Goal: Transaction & Acquisition: Purchase product/service

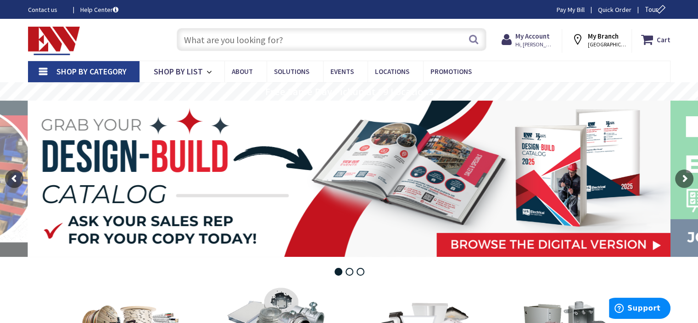
click at [281, 38] on input "text" at bounding box center [332, 39] width 310 height 23
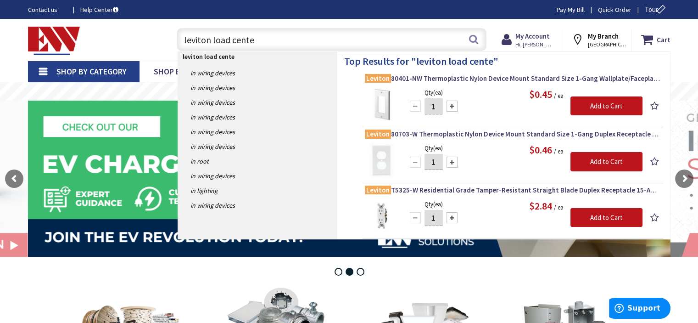
type input "leviton load center"
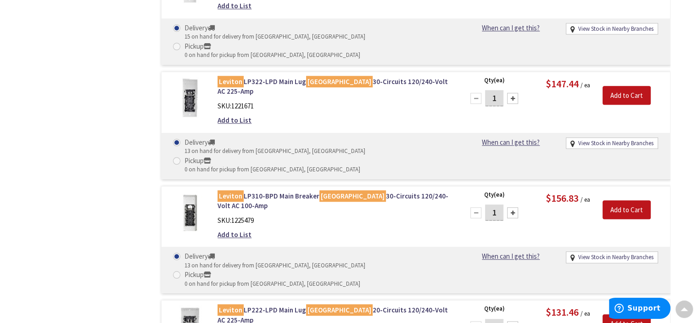
scroll to position [765, 0]
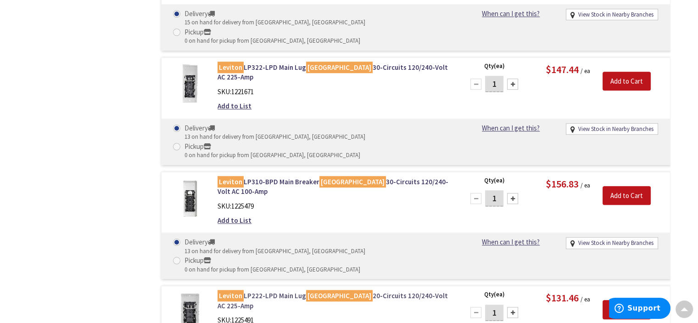
click at [268, 291] on link "Leviton LP222-LPD Main Lug Load Center 20-Circuits 120/240-Volt AC 225-Amp" at bounding box center [335, 301] width 234 height 20
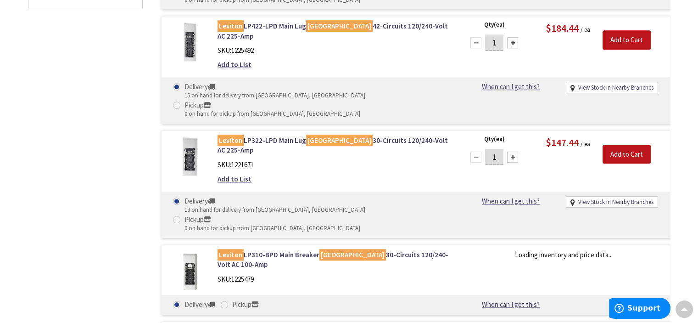
scroll to position [766, 0]
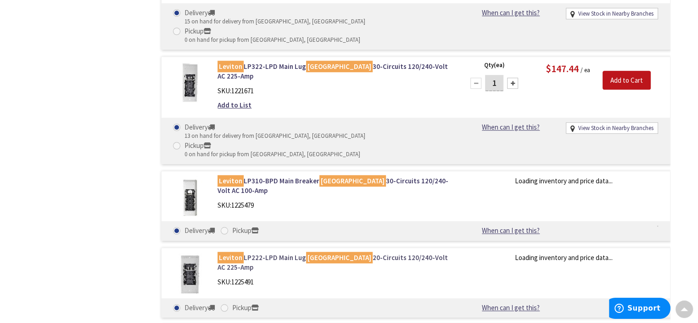
click at [295, 253] on link "Leviton LP222-LPD Main Lug Load Center 20-Circuits 120/240-Volt AC 225-Amp" at bounding box center [335, 263] width 234 height 20
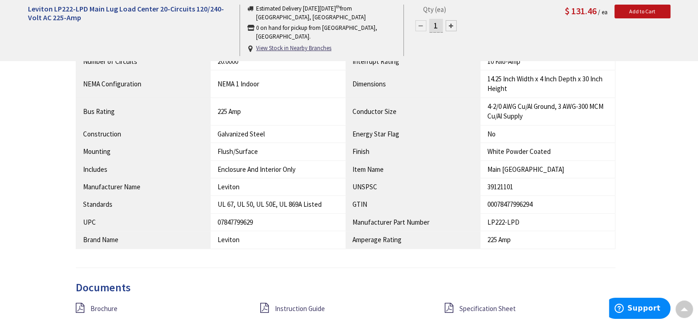
scroll to position [535, 0]
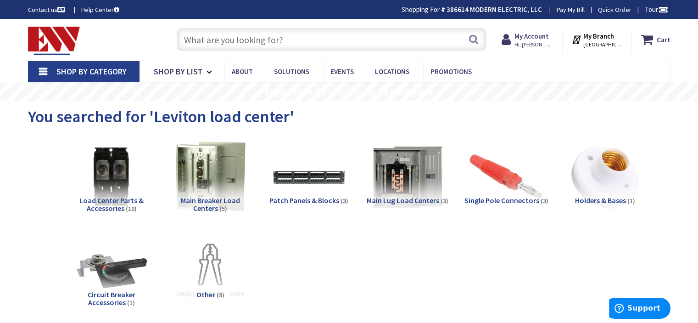
click at [267, 35] on input "text" at bounding box center [332, 39] width 310 height 23
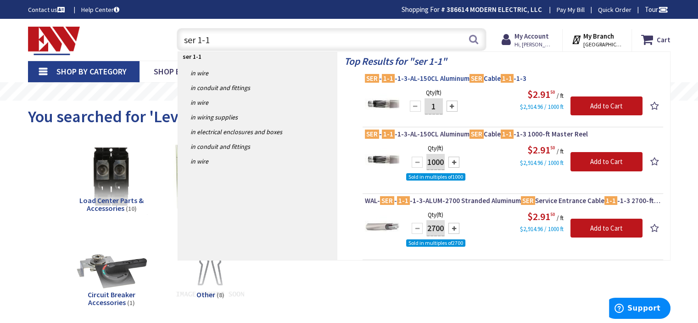
type input "ser 1-1"
click at [455, 76] on span "SER - 1-1 -1-3-AL-150CL Aluminum SER Cable 1-1 -1-3" at bounding box center [513, 78] width 296 height 9
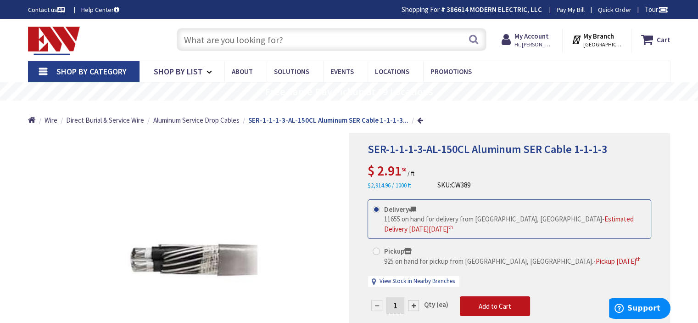
click at [316, 41] on input "text" at bounding box center [332, 39] width 310 height 23
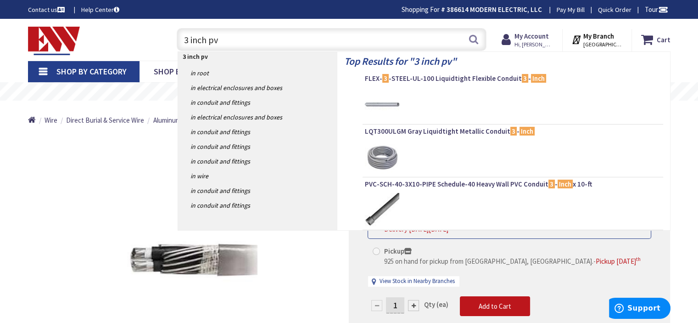
type input "3 inch pvc"
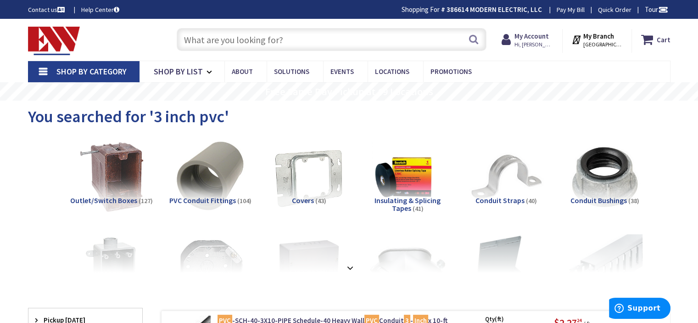
click at [261, 40] on input "text" at bounding box center [332, 39] width 310 height 23
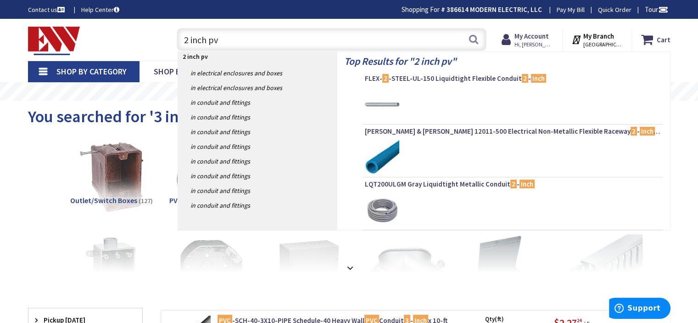
type input "2 inch pvc"
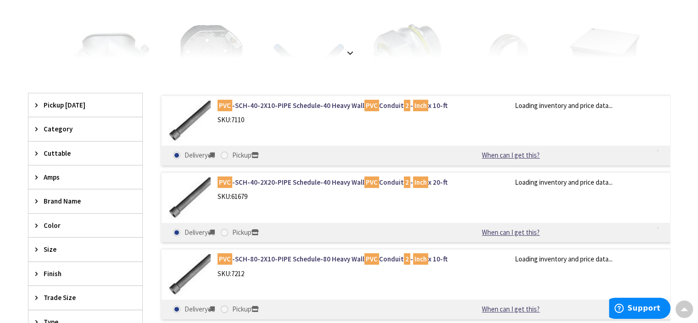
scroll to position [230, 0]
